Goal: Navigation & Orientation: Find specific page/section

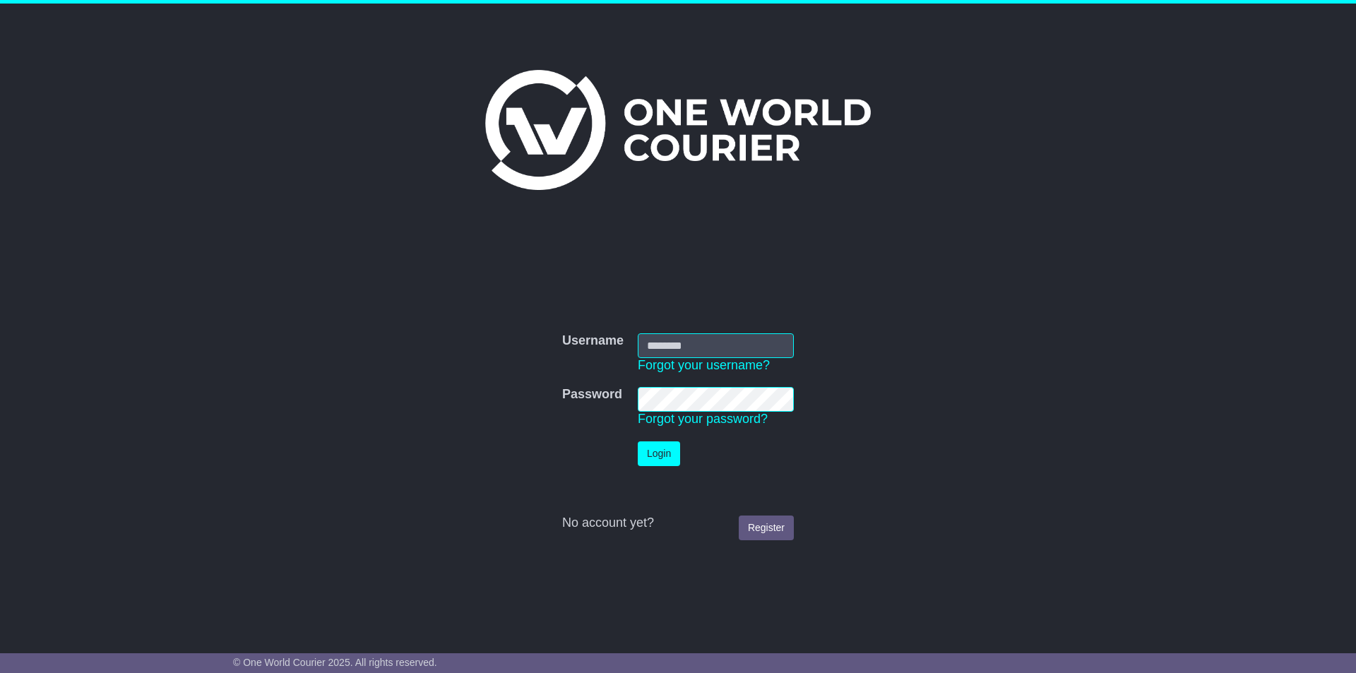
type input "*********"
click at [662, 455] on button "Login" at bounding box center [659, 453] width 42 height 25
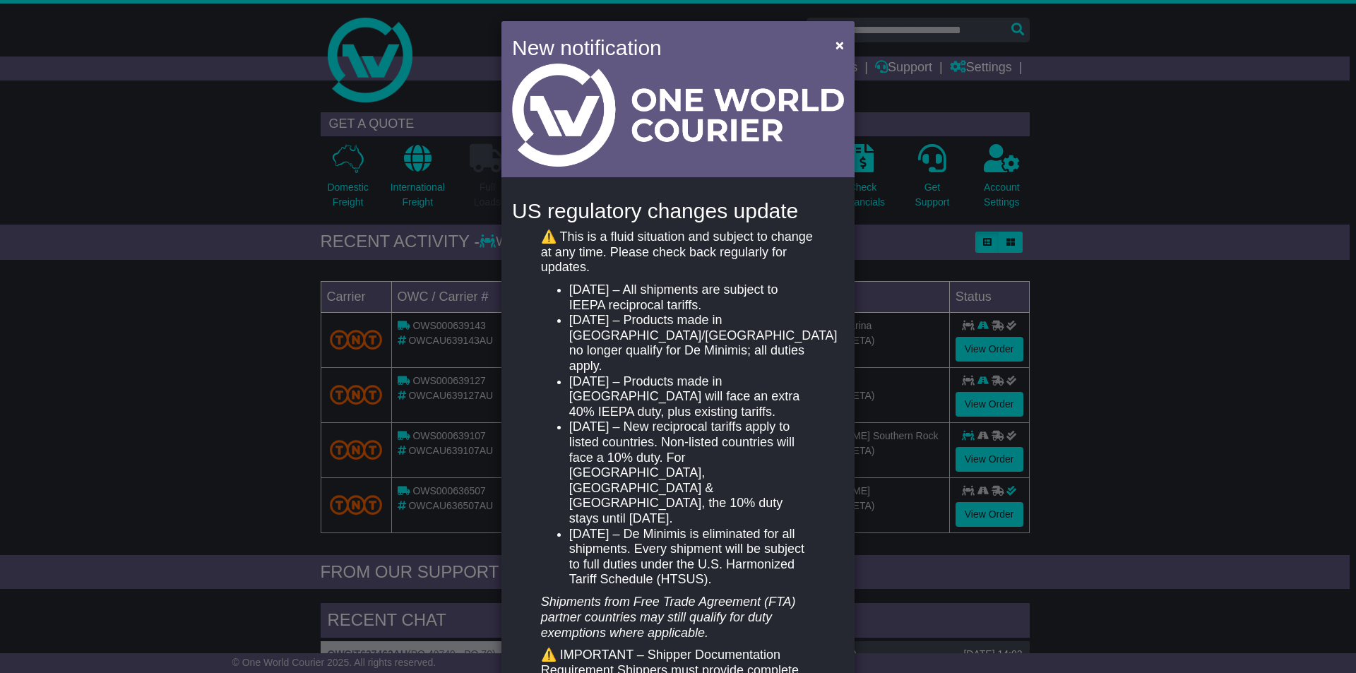
click at [744, 52] on h4 "New notification" at bounding box center [663, 48] width 303 height 32
click at [1124, 98] on div "New notification × US regulatory changes update ⚠️ This is a fluid situation an…" at bounding box center [678, 336] width 1356 height 673
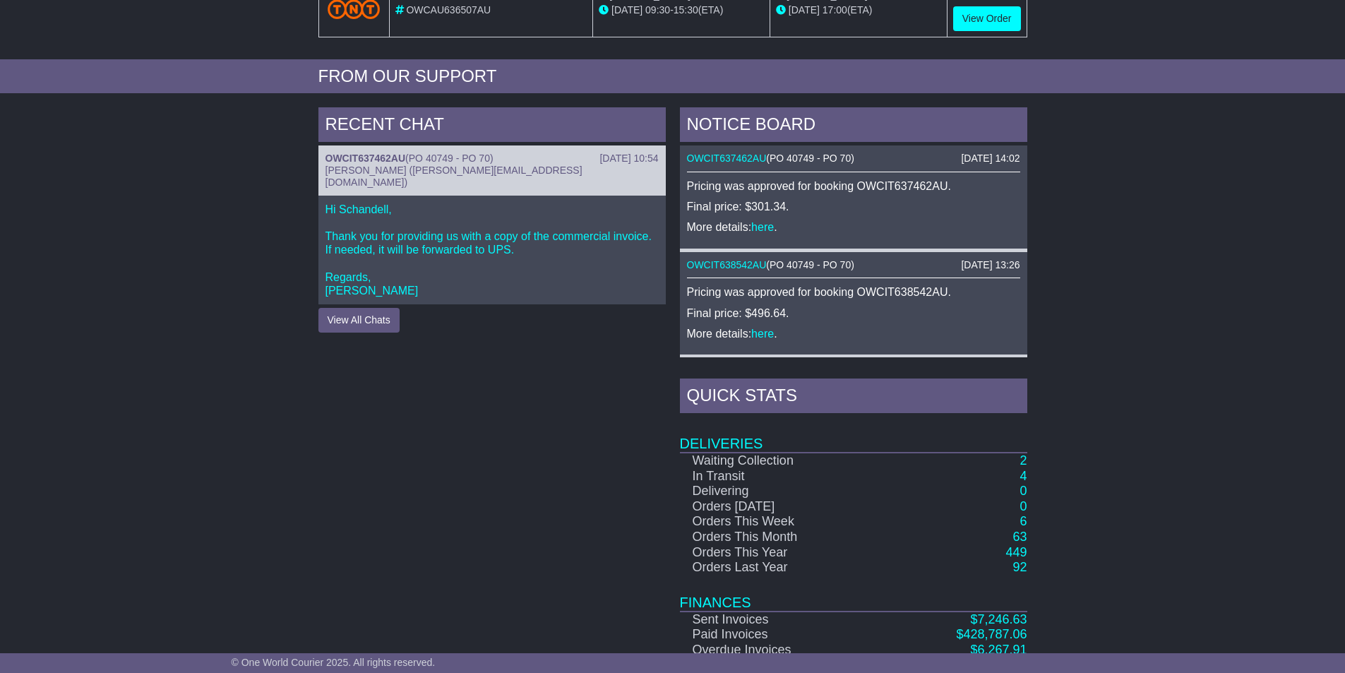
scroll to position [559, 0]
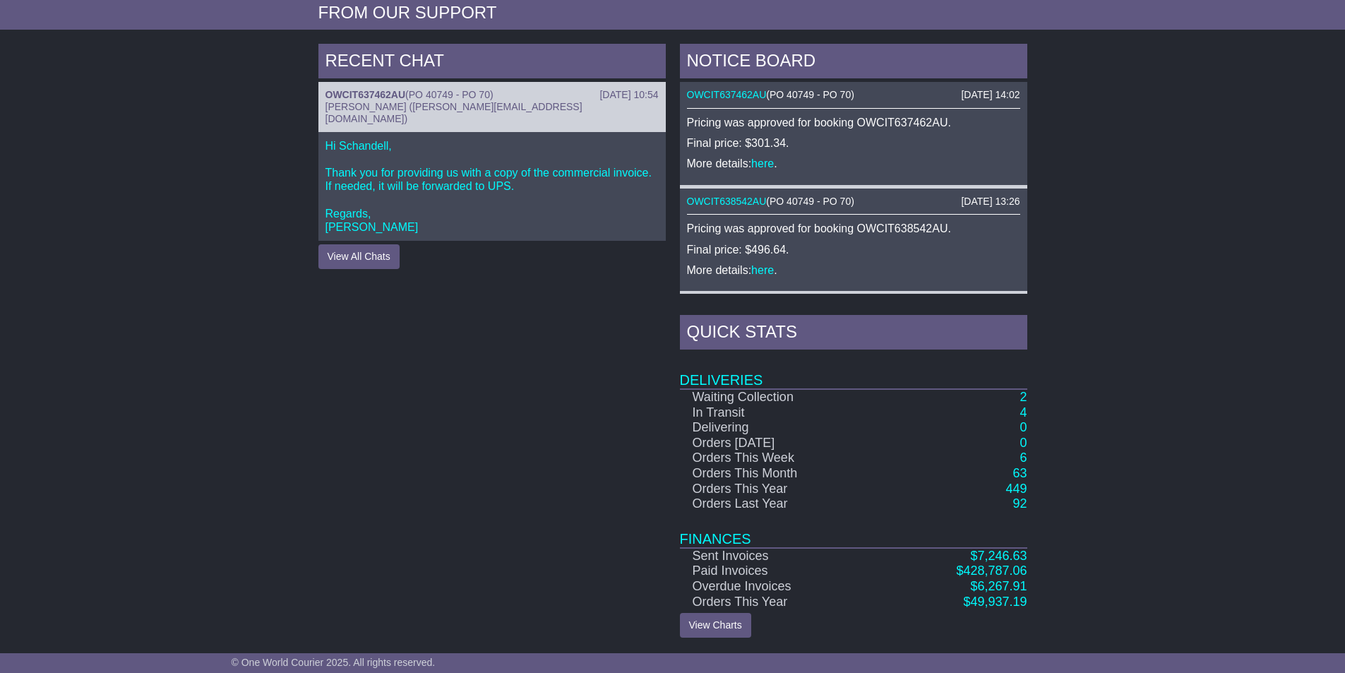
click at [518, 344] on div "RECENT CHAT 25 Aug 2025 10:54 OWCIT637462AU ( PO 40749 - PO 70 ) Cristina Santo…" at bounding box center [492, 341] width 362 height 594
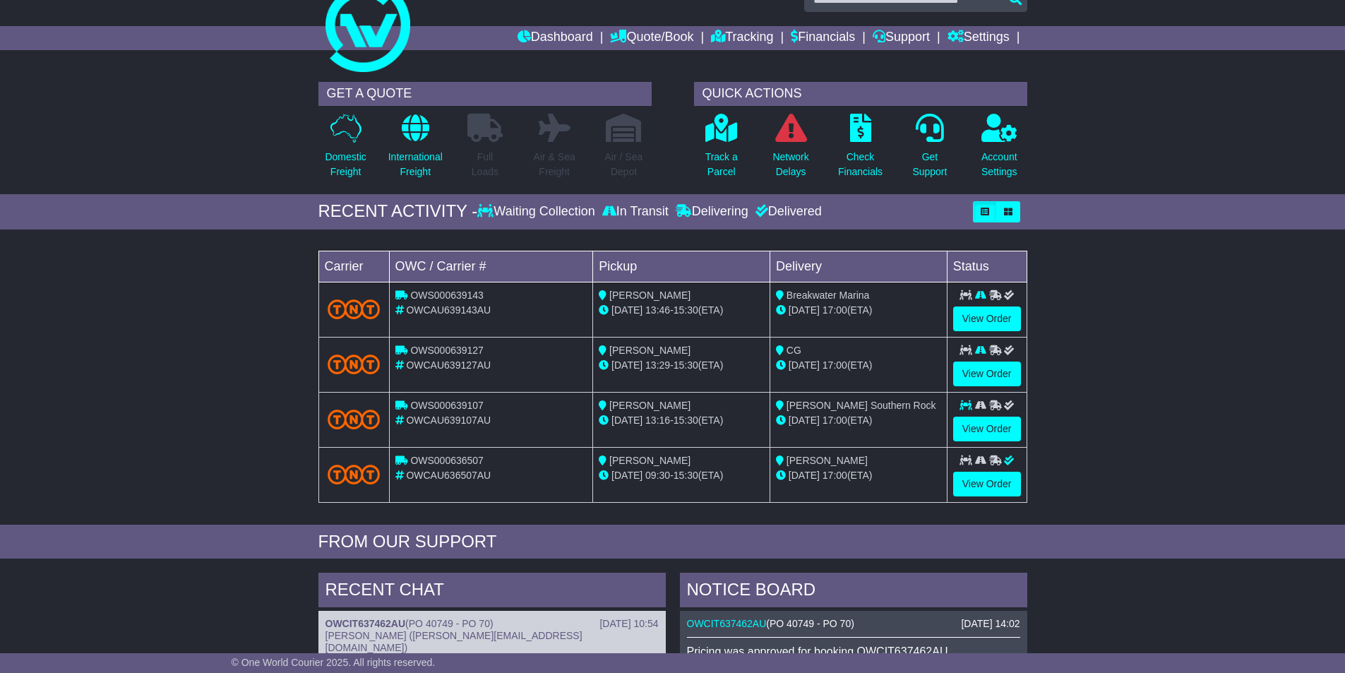
scroll to position [0, 0]
